Goal: Transaction & Acquisition: Subscribe to service/newsletter

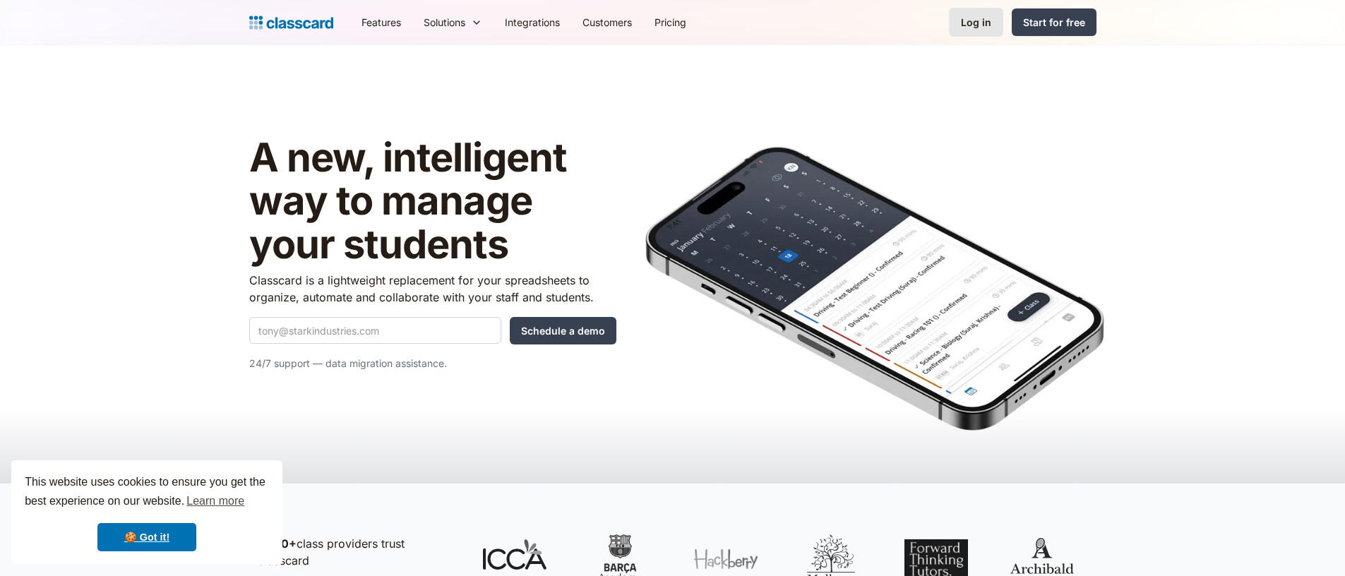
click at [1001, 27] on link "Log in" at bounding box center [976, 22] width 54 height 29
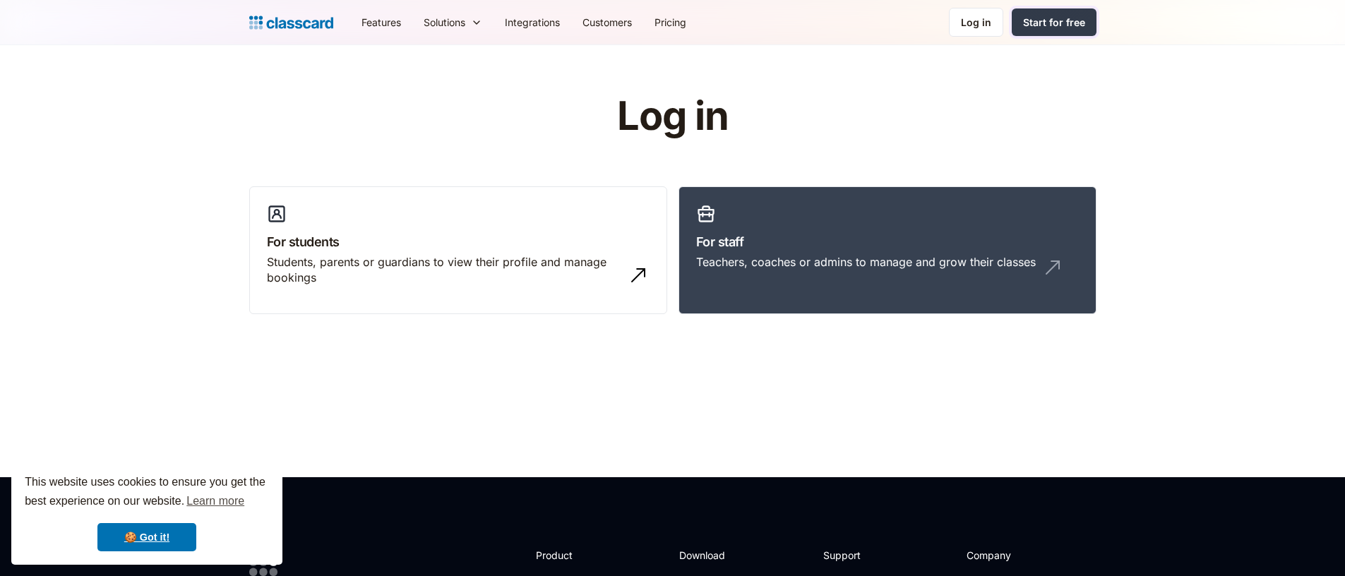
click at [1047, 25] on div "Start for free" at bounding box center [1054, 22] width 62 height 15
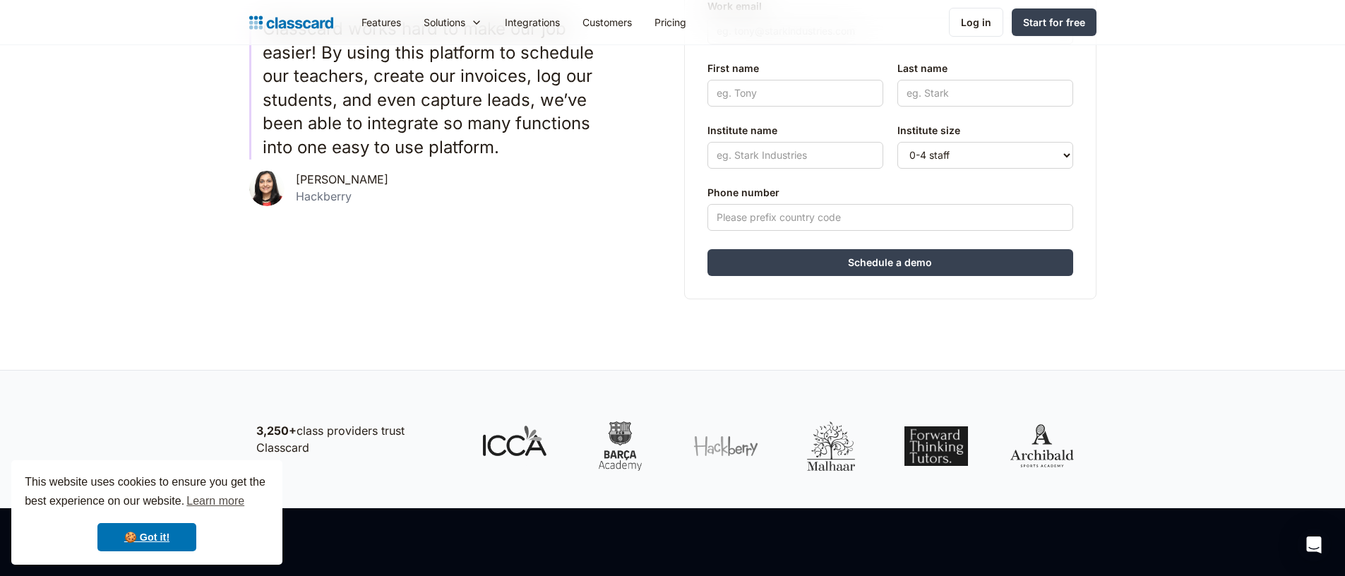
scroll to position [479, 0]
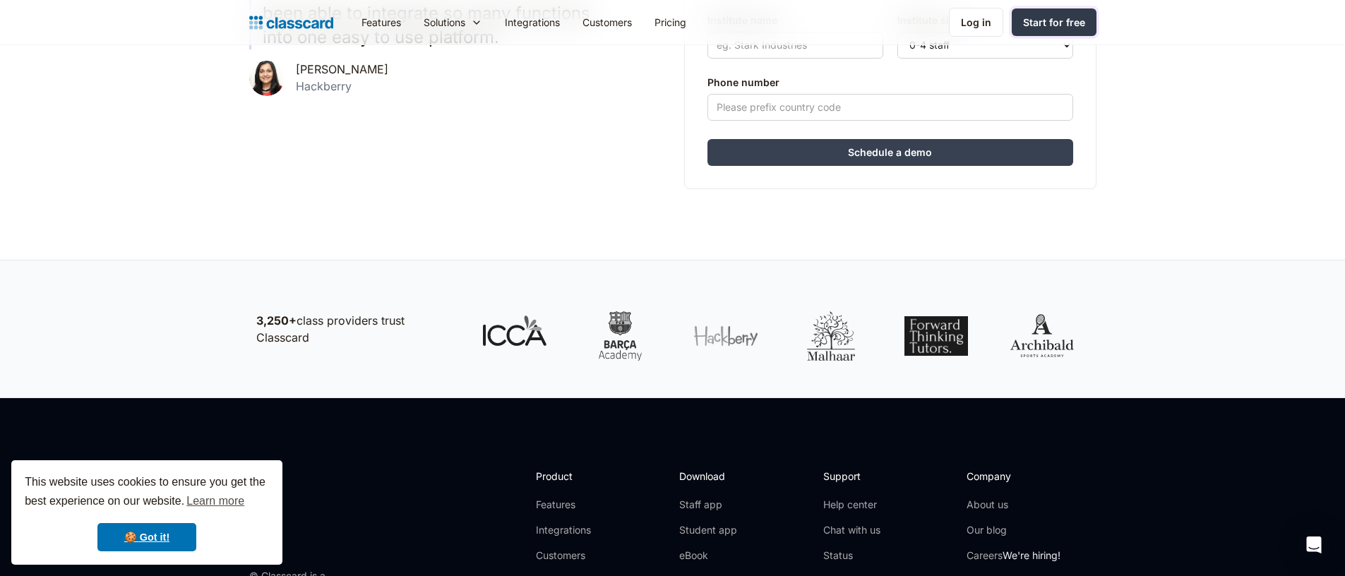
click at [1045, 8] on link "Start for free" at bounding box center [1054, 22] width 85 height 28
